Goal: Contribute content

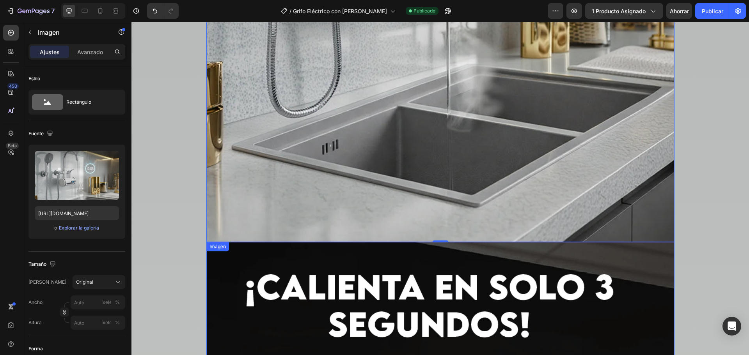
scroll to position [2391, 0]
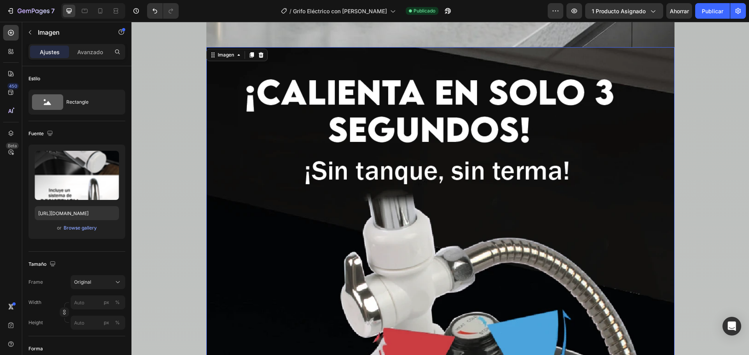
click at [174, 3] on html "Encabezamiento LA OFERTA ACABA EN: Título Fila 23 Hora 28 Minuto 12 Segundo Tem…" at bounding box center [440, 326] width 618 height 5390
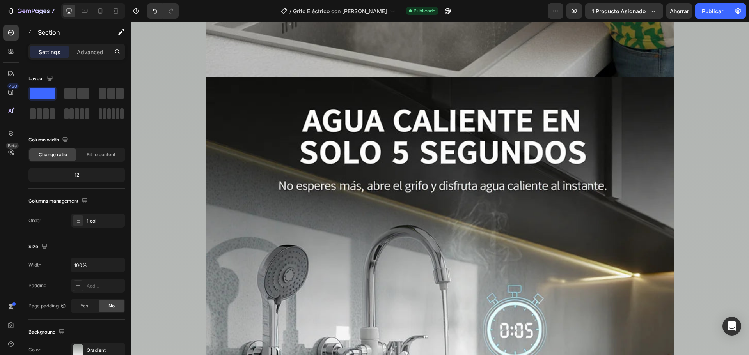
scroll to position [0, 0]
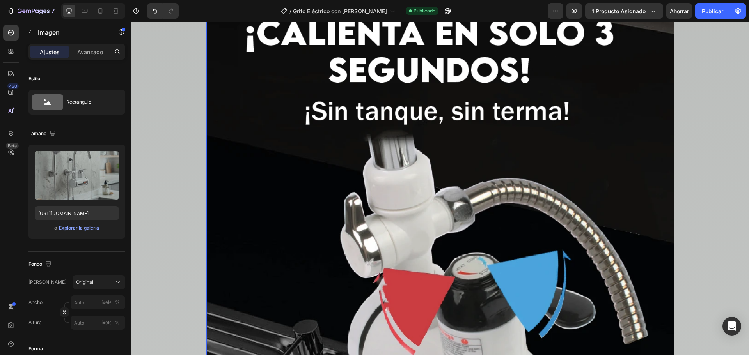
scroll to position [2536, 0]
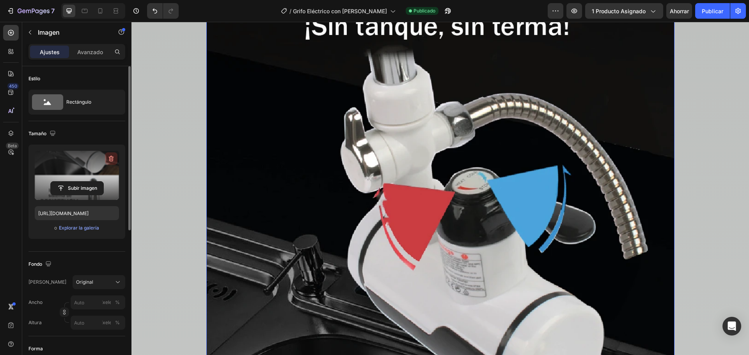
click at [110, 162] on icon "button" at bounding box center [111, 159] width 8 height 8
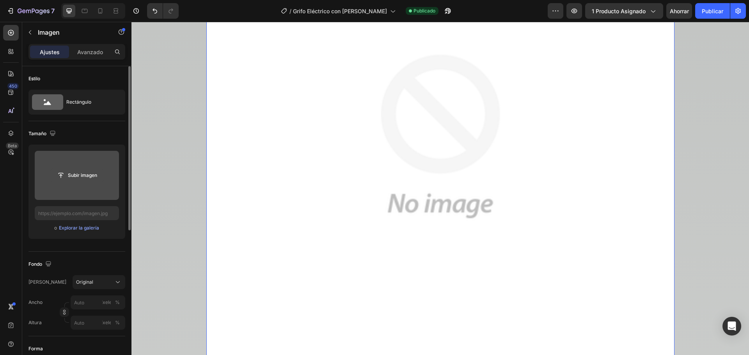
click at [92, 178] on input "file" at bounding box center [77, 175] width 53 height 13
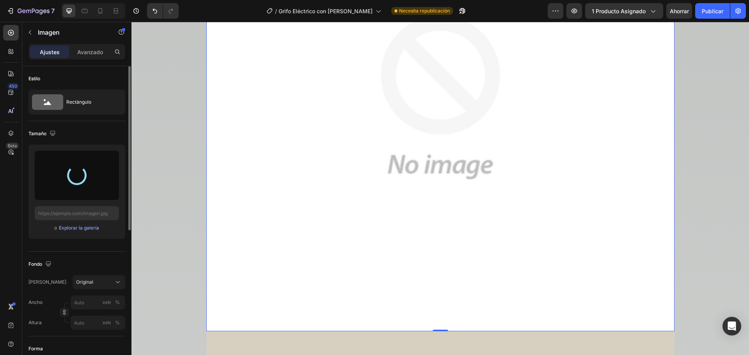
scroll to position [2770, 0]
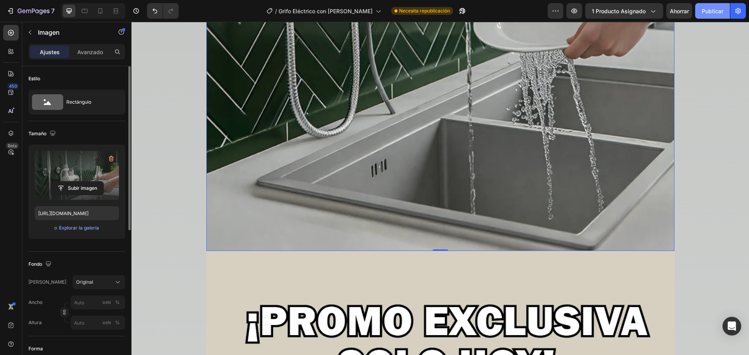
click at [710, 13] on font "Publicar" at bounding box center [712, 11] width 21 height 7
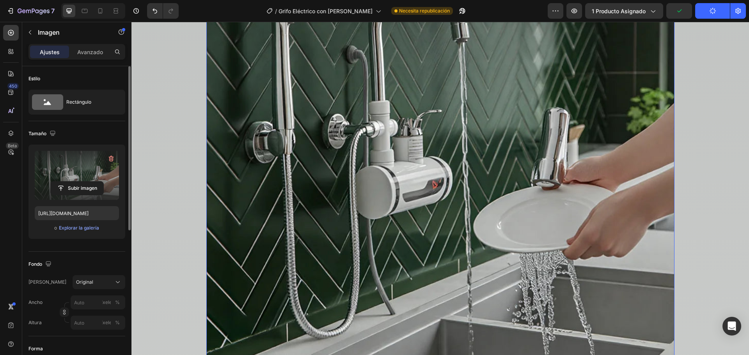
scroll to position [2653, 0]
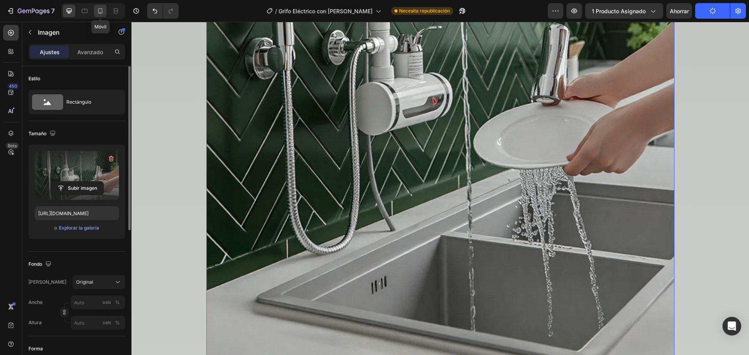
click at [101, 11] on icon at bounding box center [100, 11] width 8 height 8
type input "[URL][DOMAIN_NAME]"
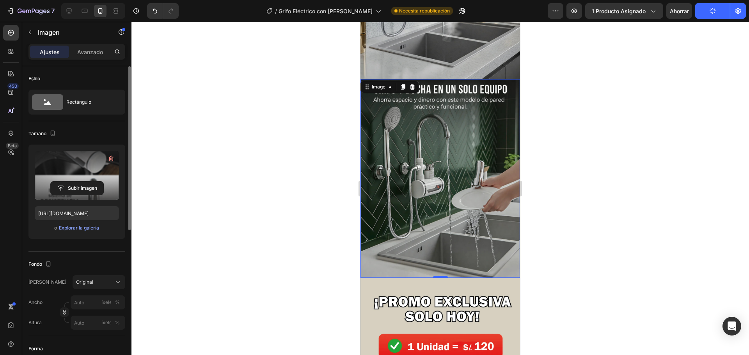
scroll to position [809, 0]
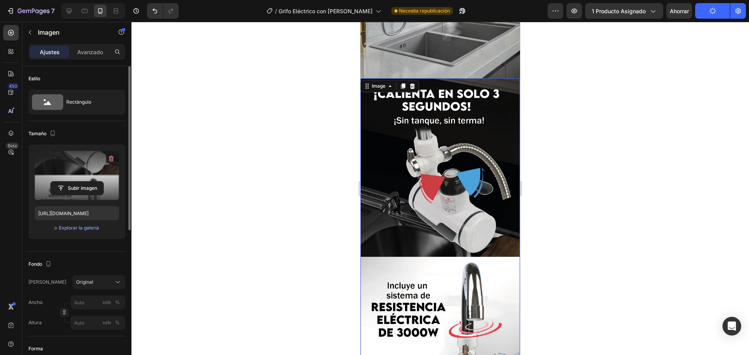
click at [407, 167] on img at bounding box center [440, 257] width 160 height 359
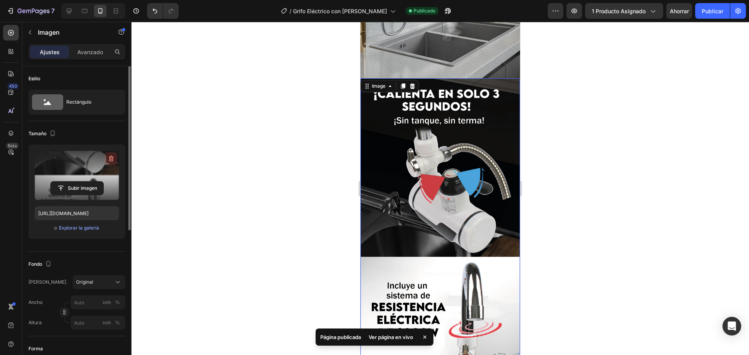
click at [107, 159] on button "button" at bounding box center [111, 159] width 12 height 12
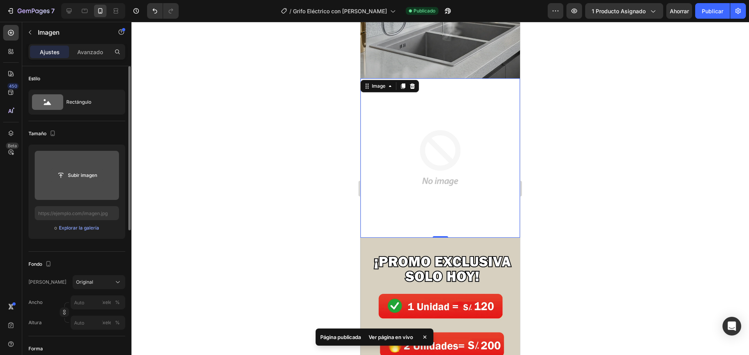
click at [85, 174] on input "file" at bounding box center [77, 175] width 53 height 13
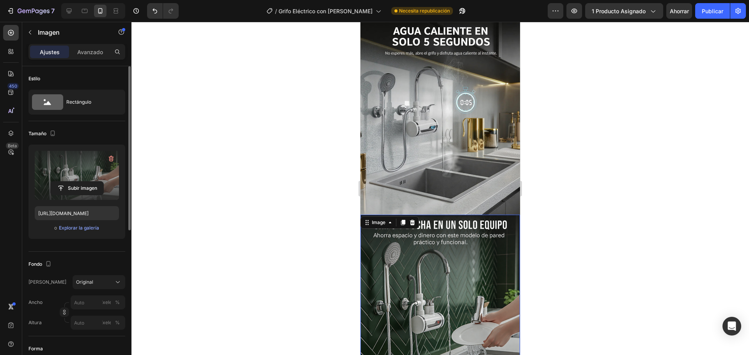
scroll to position [614, 0]
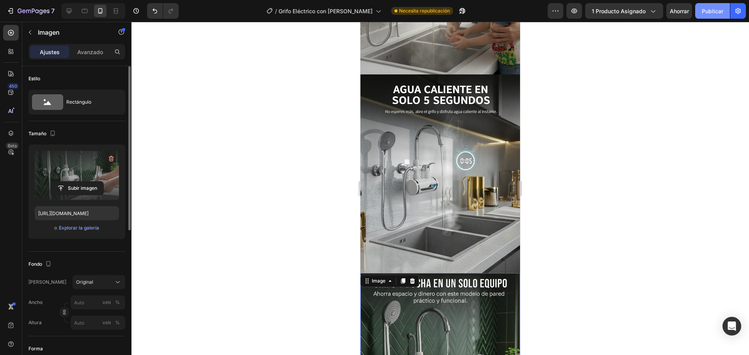
click at [715, 16] on button "Publicar" at bounding box center [712, 11] width 35 height 16
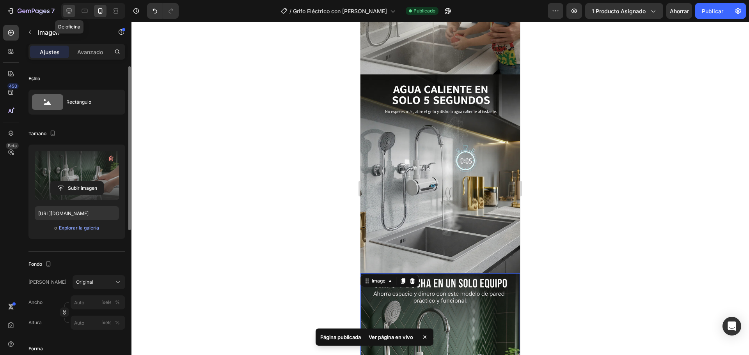
click at [69, 13] on icon at bounding box center [69, 11] width 5 height 5
type input "[URL][DOMAIN_NAME]"
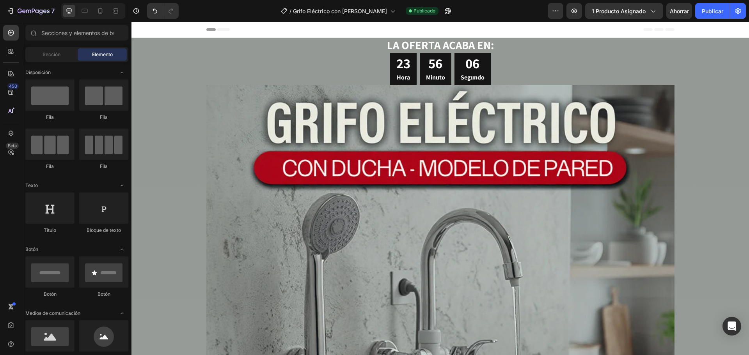
drag, startPoint x: 749, startPoint y: 148, endPoint x: 856, endPoint y: 40, distance: 152.3
